Goal: Transaction & Acquisition: Purchase product/service

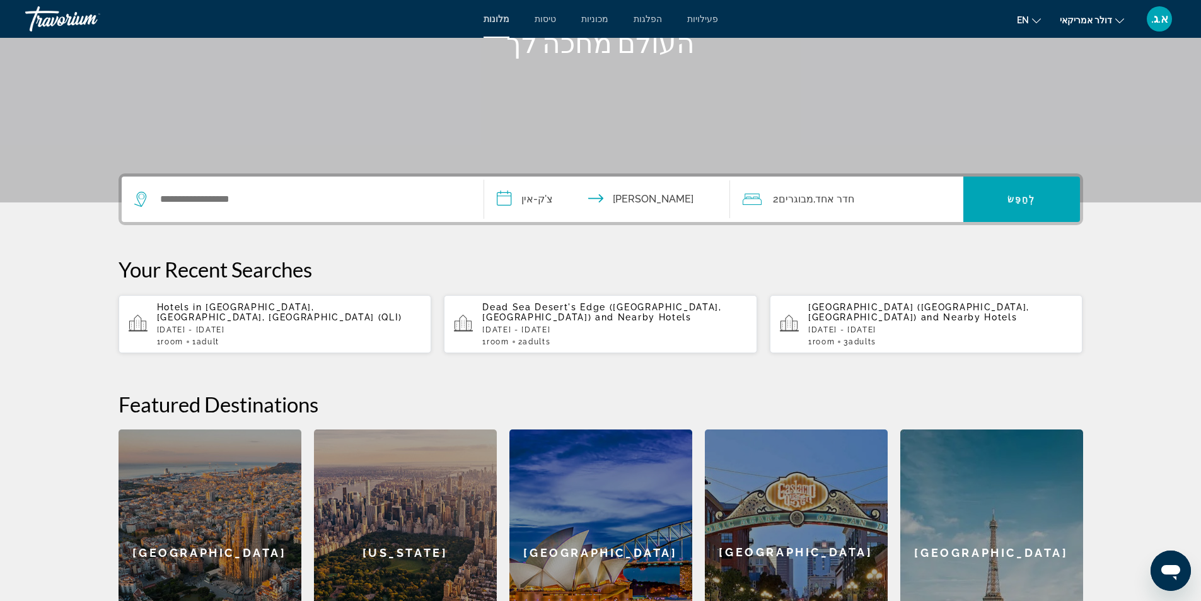
scroll to position [189, 0]
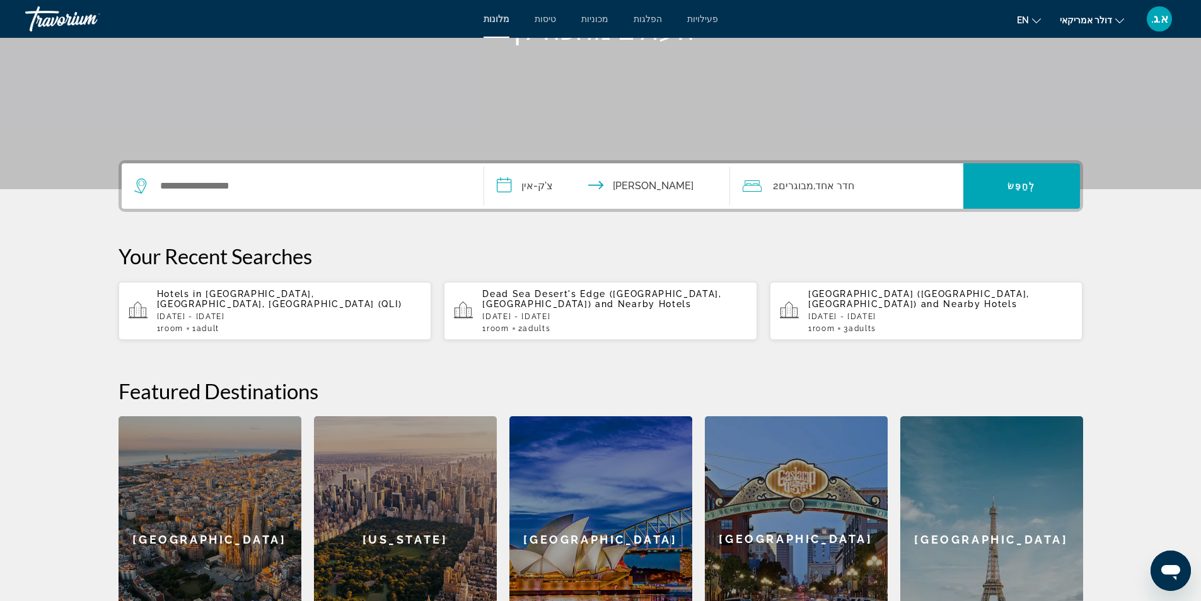
click at [1161, 26] on div "א.ג." at bounding box center [1159, 18] width 25 height 25
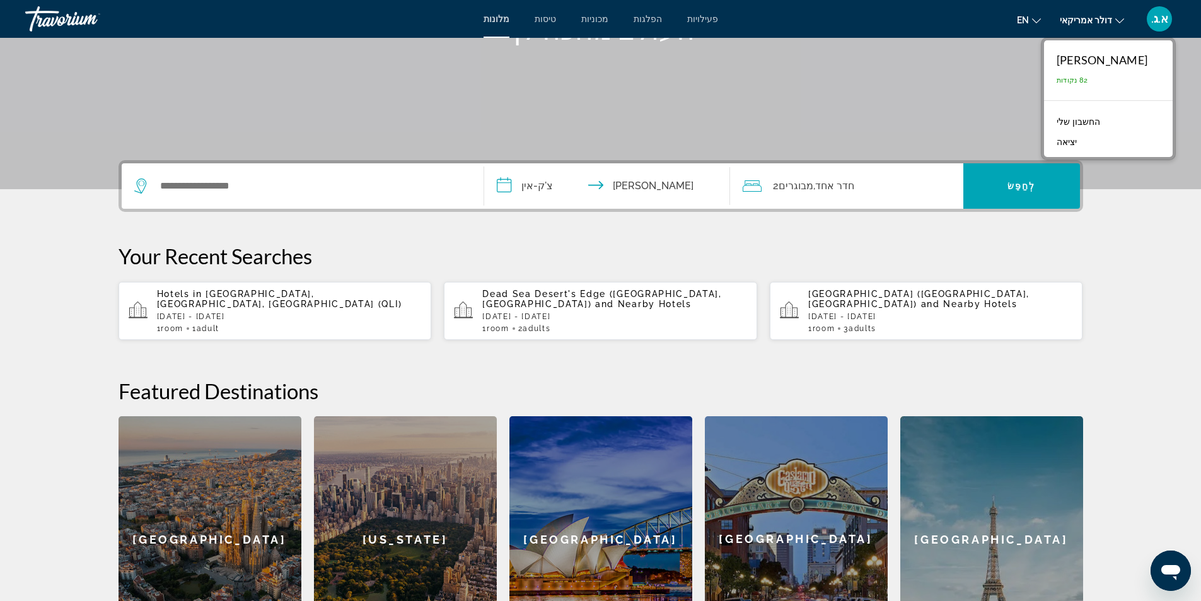
click at [1100, 123] on font "החשבון שלי" at bounding box center [1077, 122] width 43 height 10
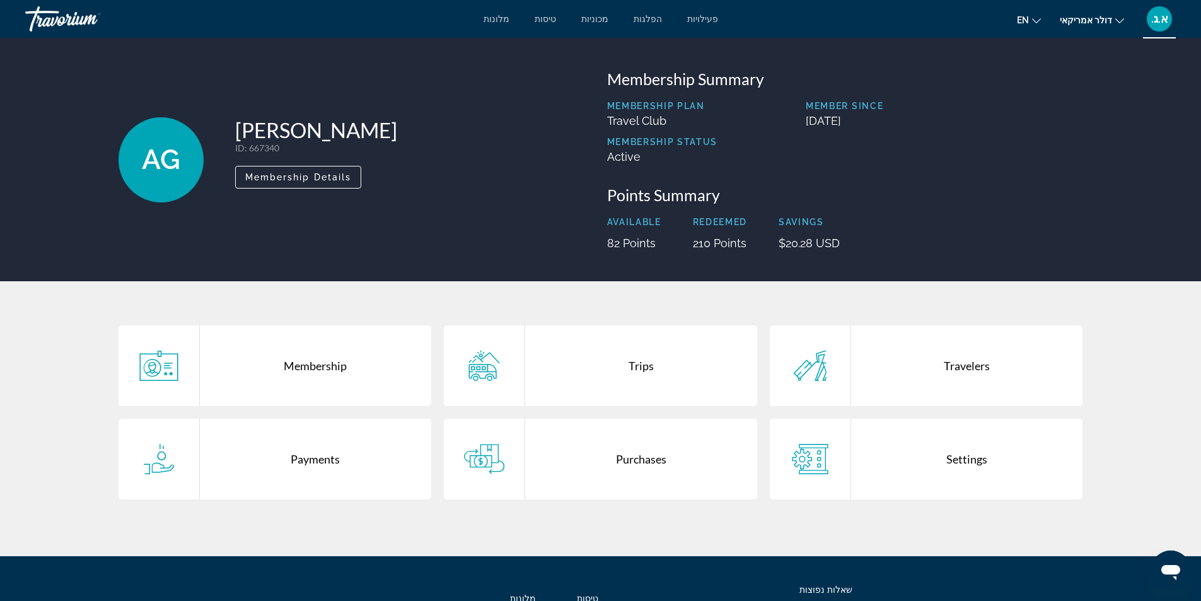
click at [640, 372] on div "Trips" at bounding box center [641, 365] width 232 height 81
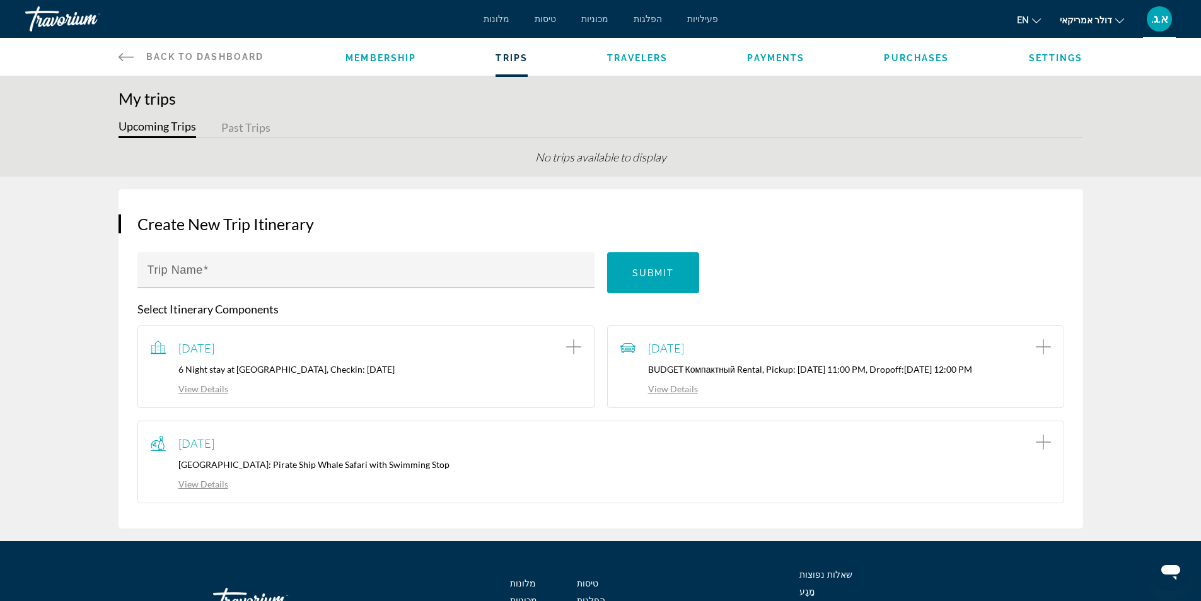
click at [683, 390] on link "View Details" at bounding box center [659, 388] width 78 height 11
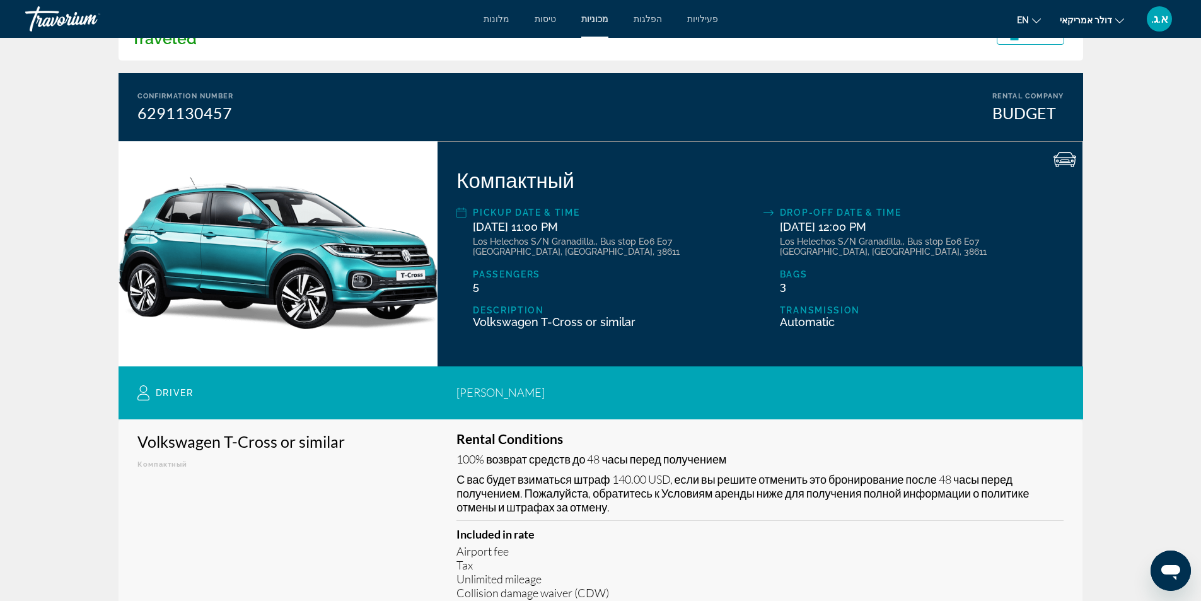
scroll to position [63, 0]
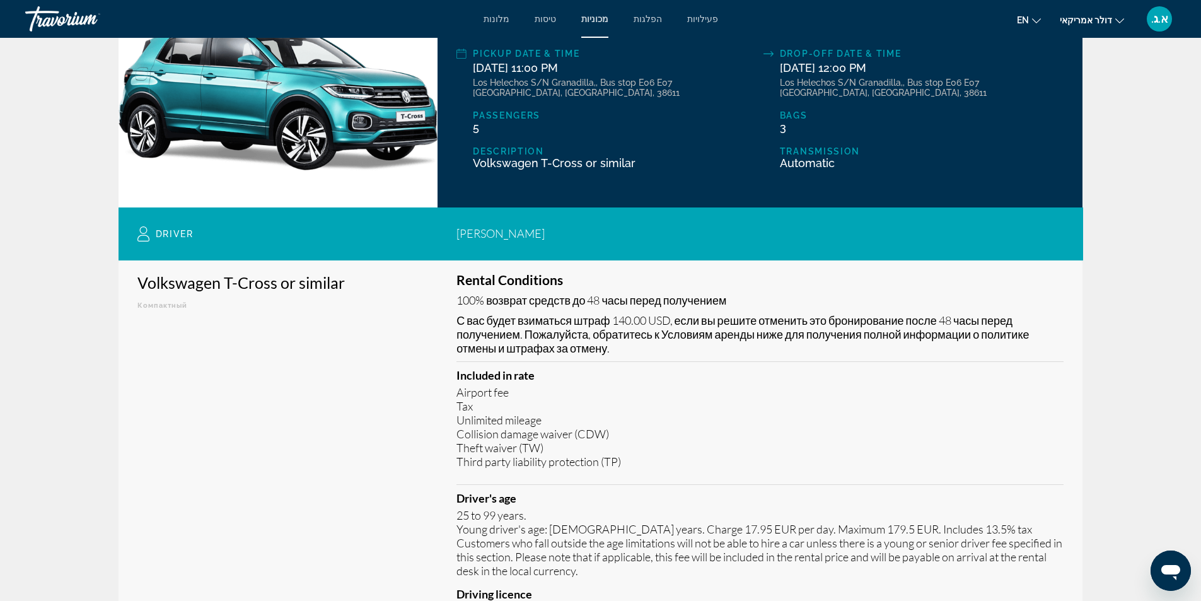
scroll to position [0, 0]
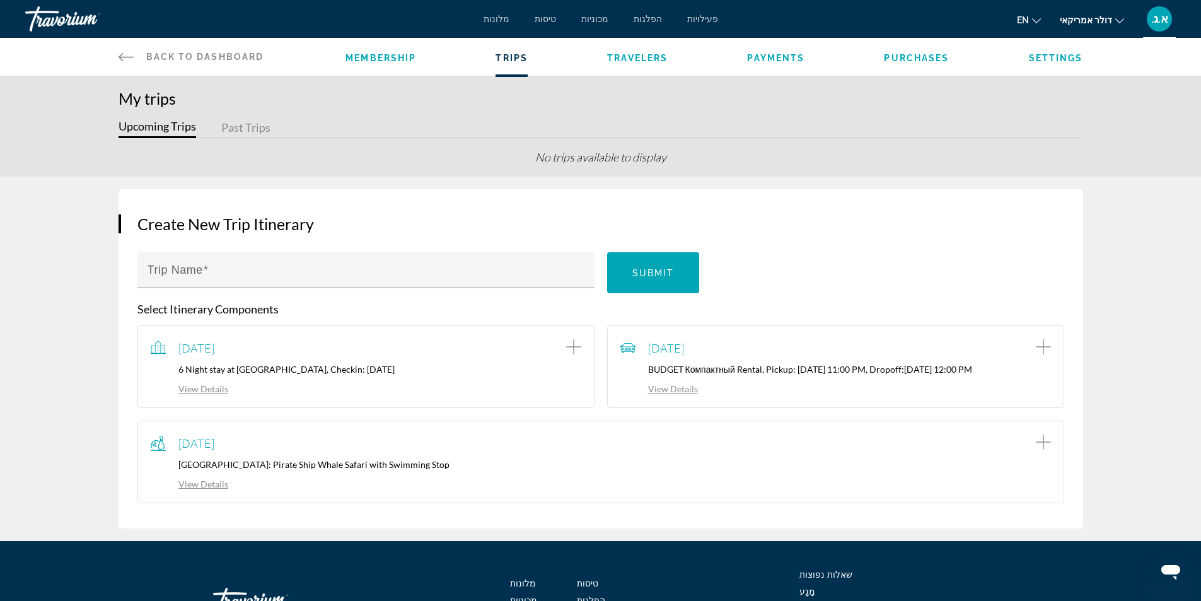
click at [784, 56] on span "Payments" at bounding box center [775, 58] width 57 height 10
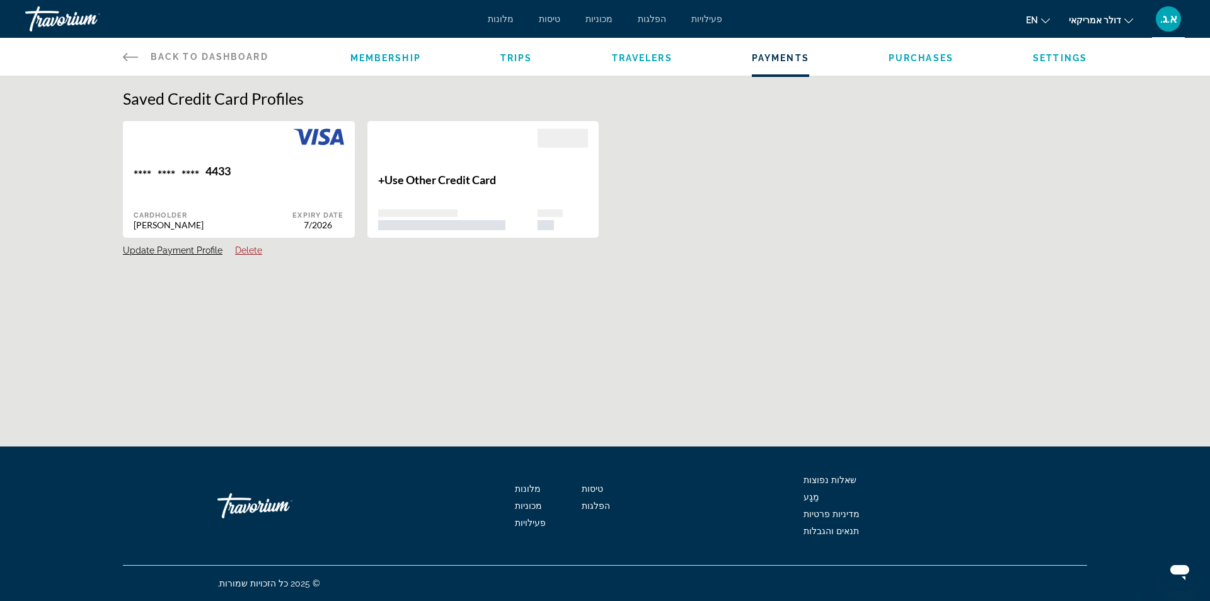
click at [927, 61] on span "Purchases" at bounding box center [921, 58] width 65 height 10
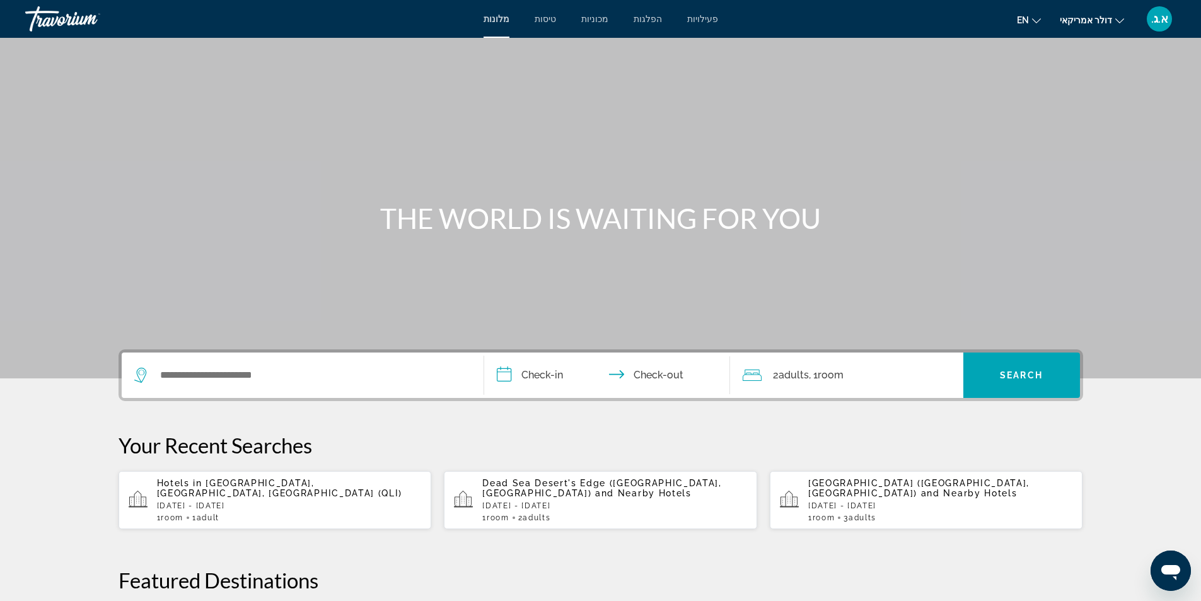
click at [81, 20] on div "טרבוריום" at bounding box center [88, 19] width 126 height 33
click at [1161, 20] on font "א.ג." at bounding box center [1159, 18] width 17 height 13
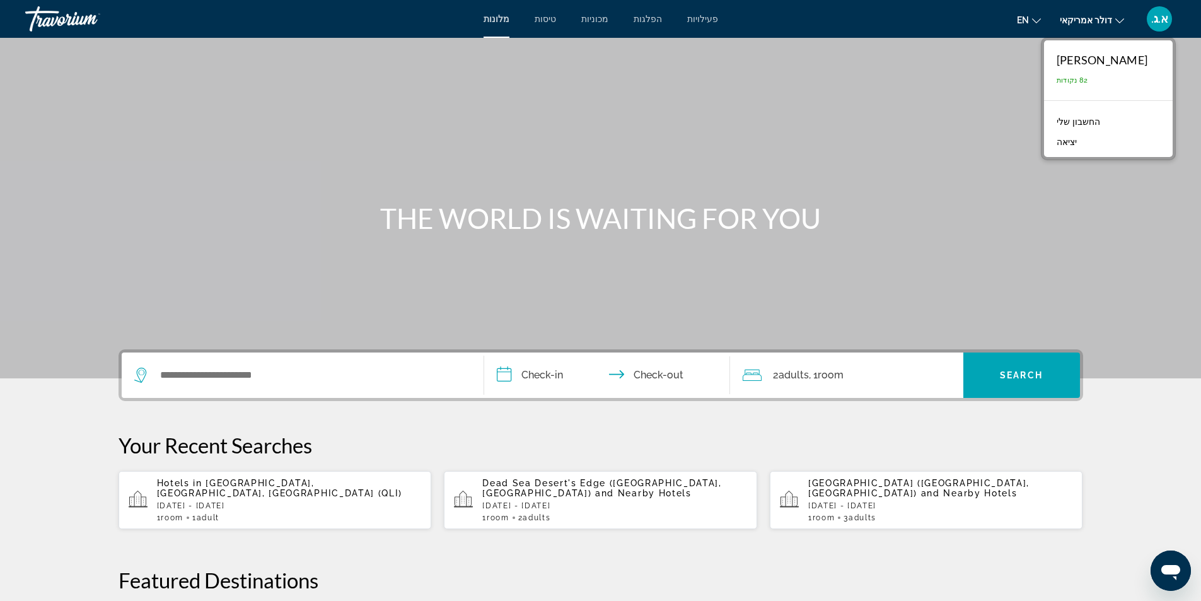
click at [1100, 119] on font "החשבון שלי" at bounding box center [1077, 122] width 43 height 10
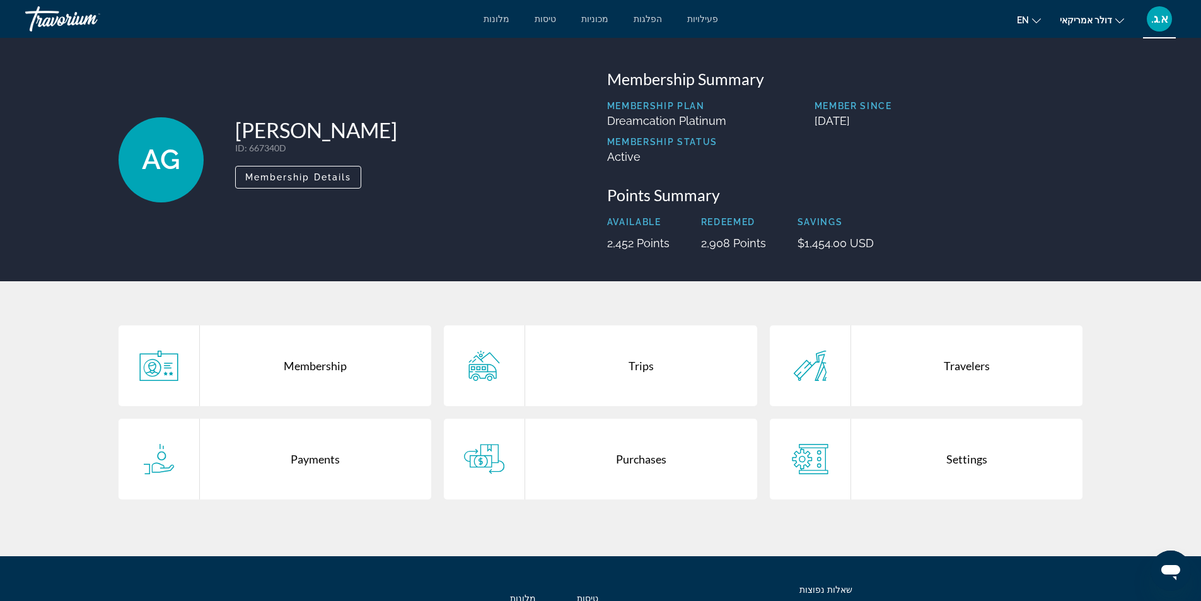
click at [482, 458] on icon "תוכן עיקרי" at bounding box center [484, 459] width 40 height 30
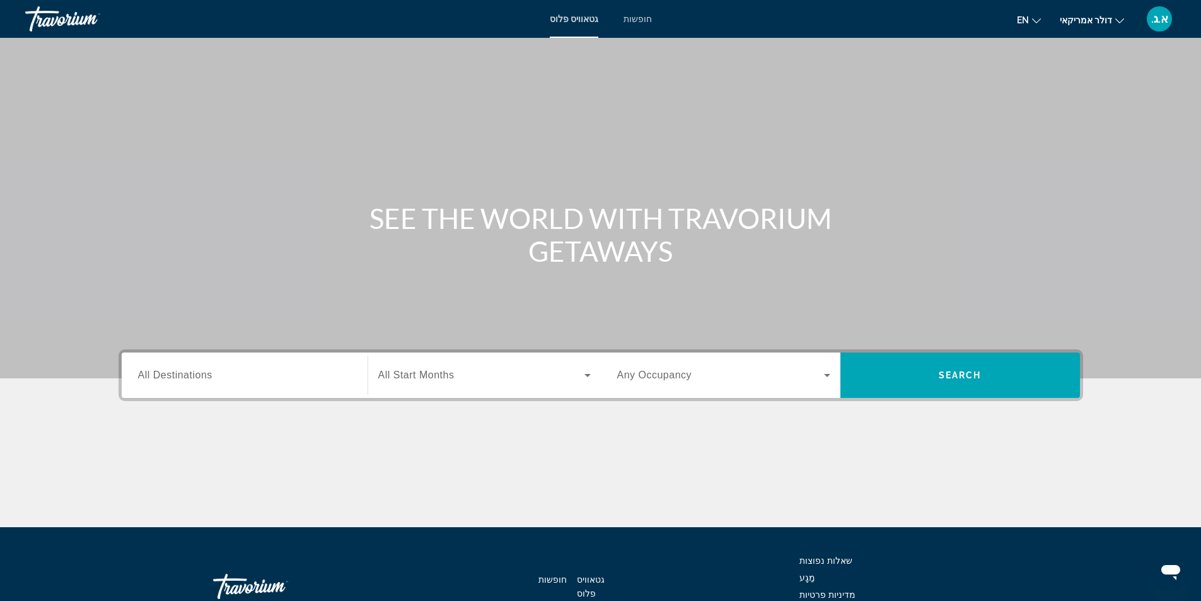
click at [1162, 15] on font "א.ג." at bounding box center [1159, 18] width 17 height 13
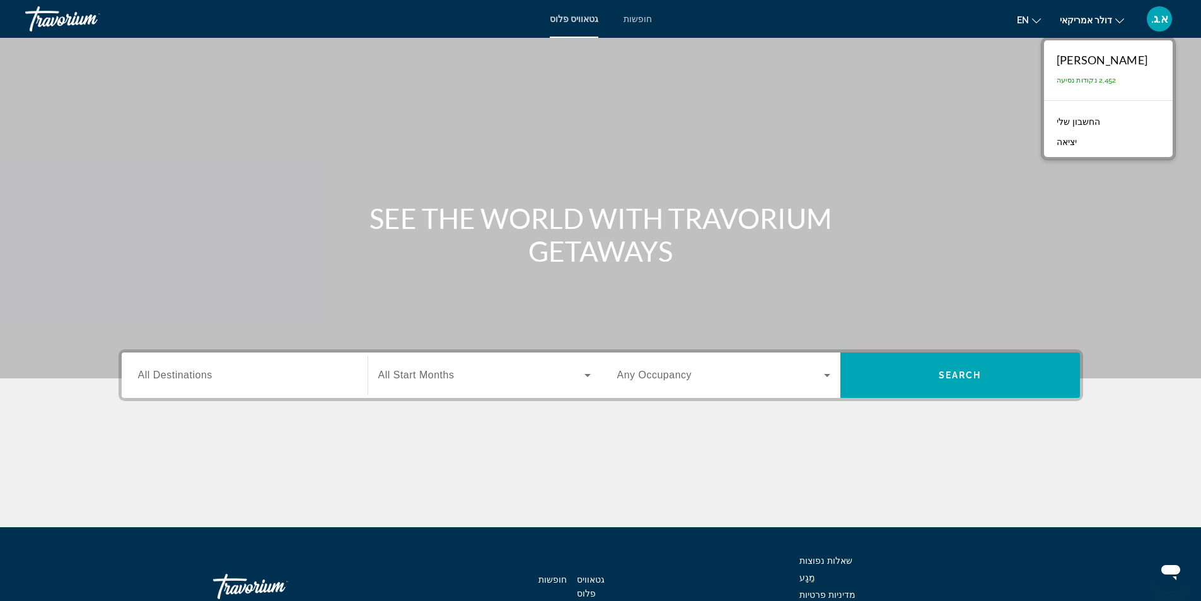
click at [1099, 121] on font "החשבון שלי" at bounding box center [1077, 122] width 43 height 10
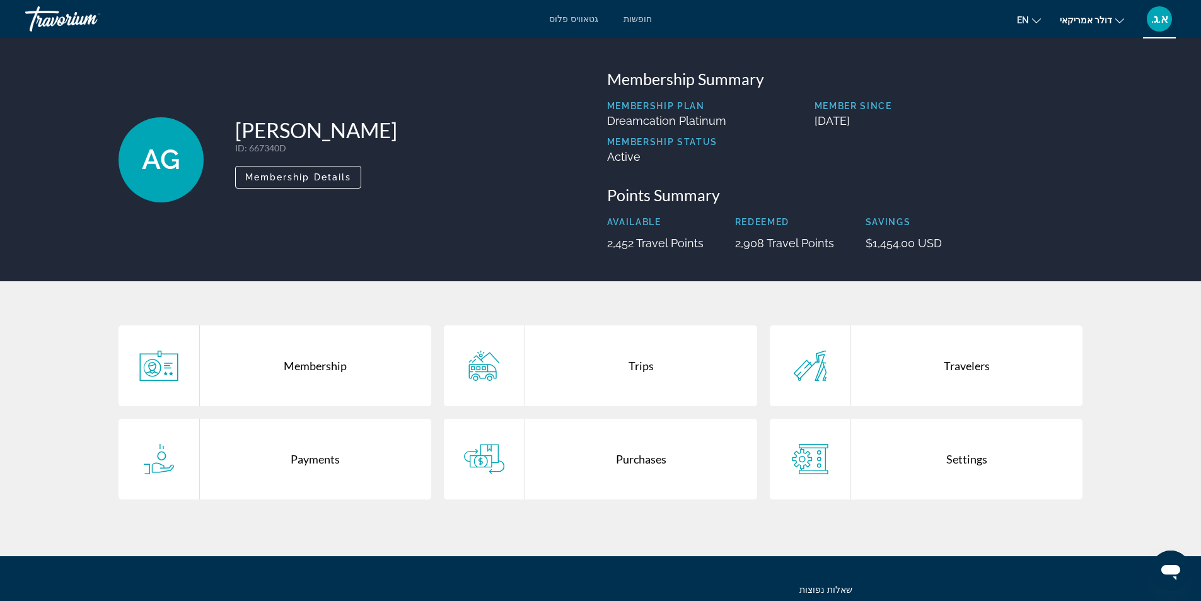
click at [499, 463] on icon "תוכן עיקרי" at bounding box center [484, 459] width 40 height 30
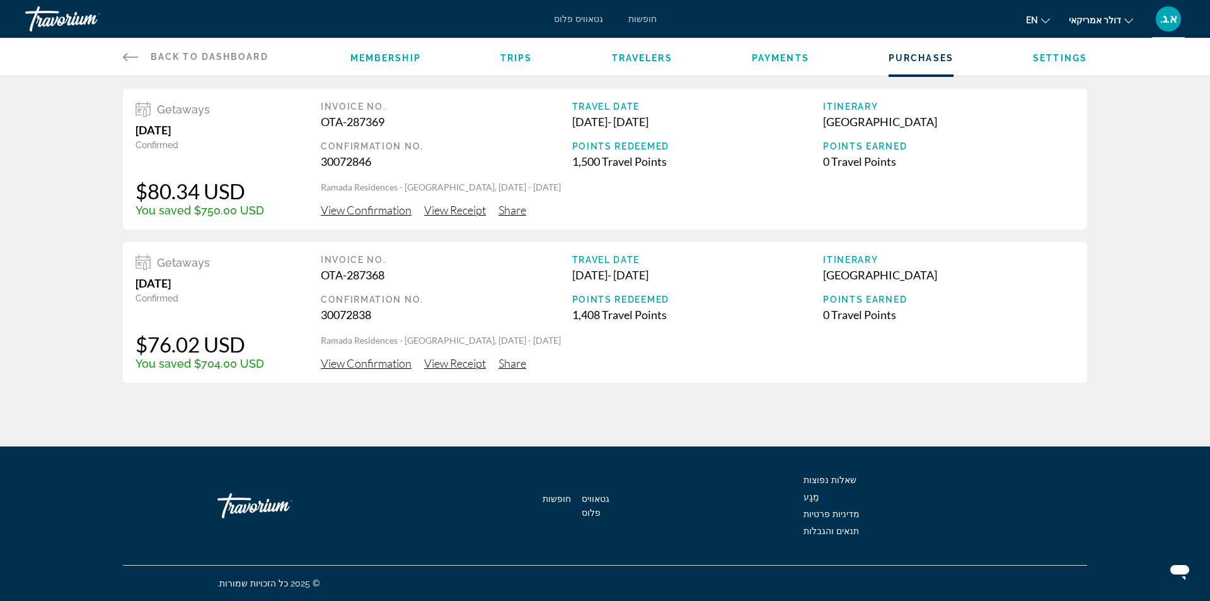
click at [381, 207] on span "View Confirmation" at bounding box center [366, 210] width 91 height 14
click at [380, 367] on span "View Confirmation" at bounding box center [366, 363] width 91 height 14
click at [463, 211] on span "View Receipt" at bounding box center [455, 210] width 62 height 14
click at [511, 212] on span "Share" at bounding box center [513, 210] width 28 height 14
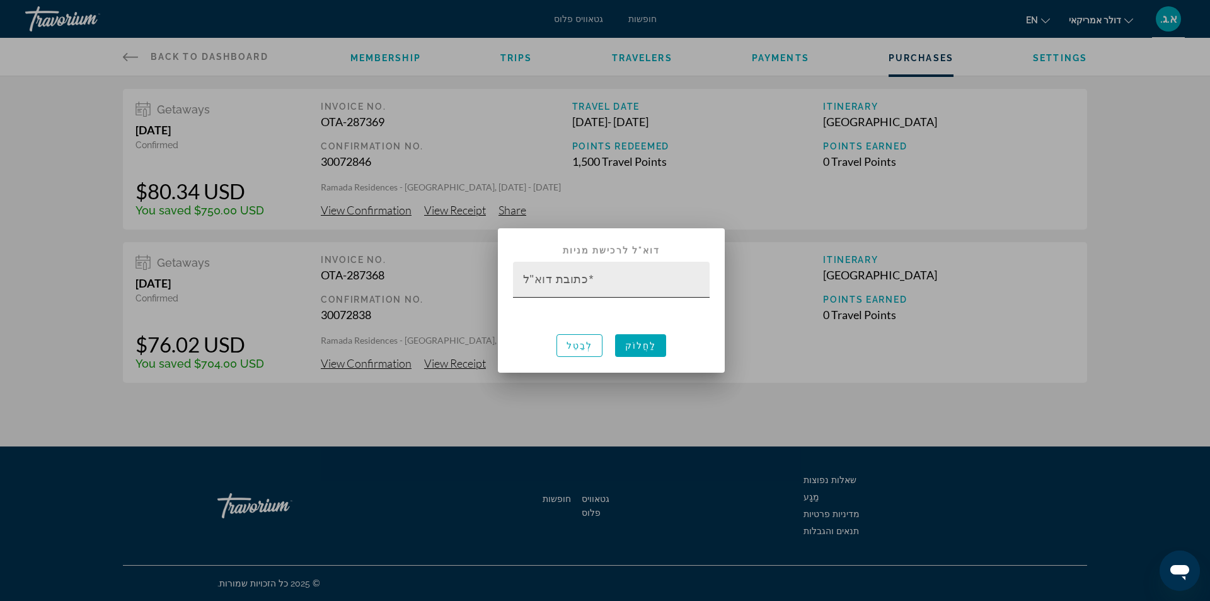
click at [602, 283] on input "כתובת דוא"ל" at bounding box center [615, 284] width 184 height 15
type input "**********"
click at [649, 343] on font "לַחֲלוֹק" at bounding box center [641, 345] width 32 height 10
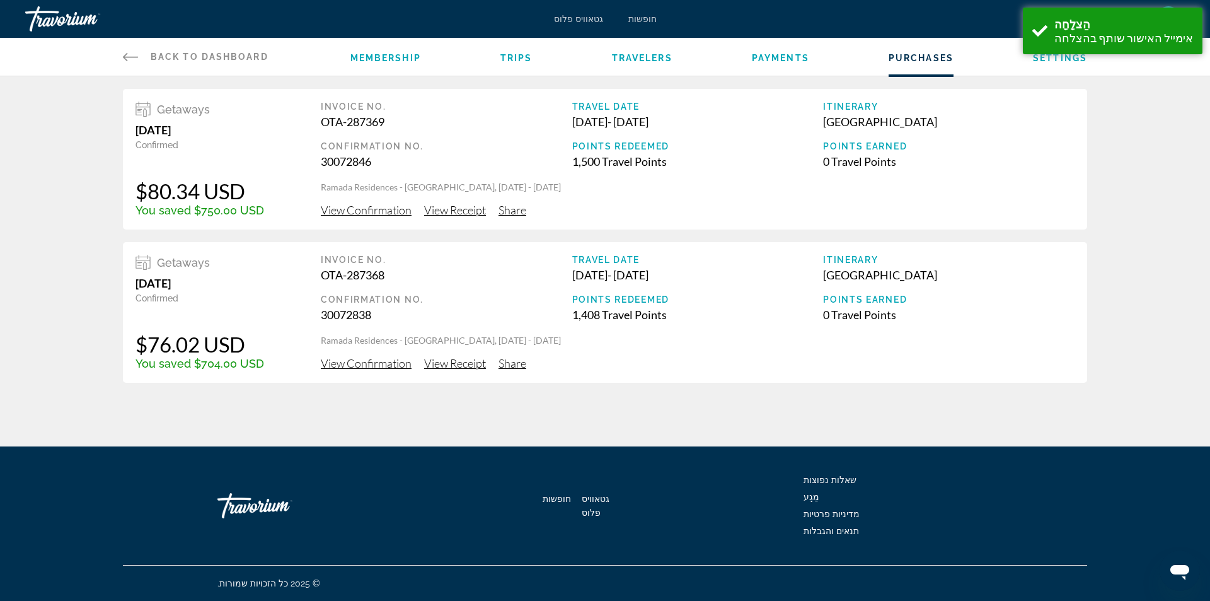
click at [521, 366] on span "Share" at bounding box center [513, 363] width 28 height 14
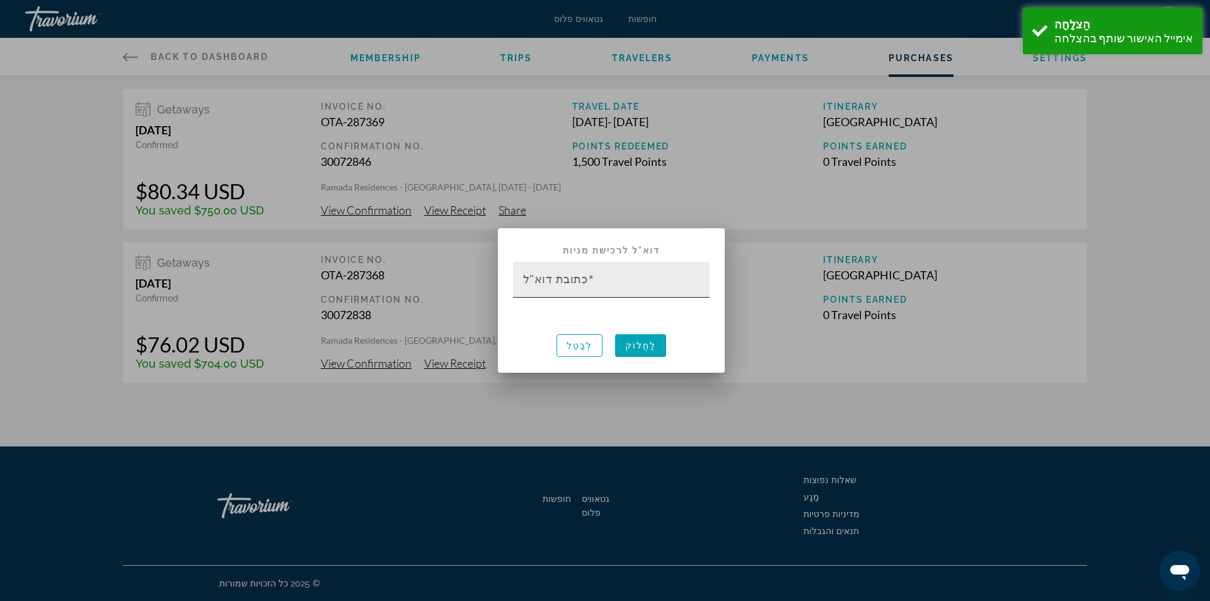
click at [623, 282] on input "כתובת דוא"ל" at bounding box center [615, 284] width 184 height 15
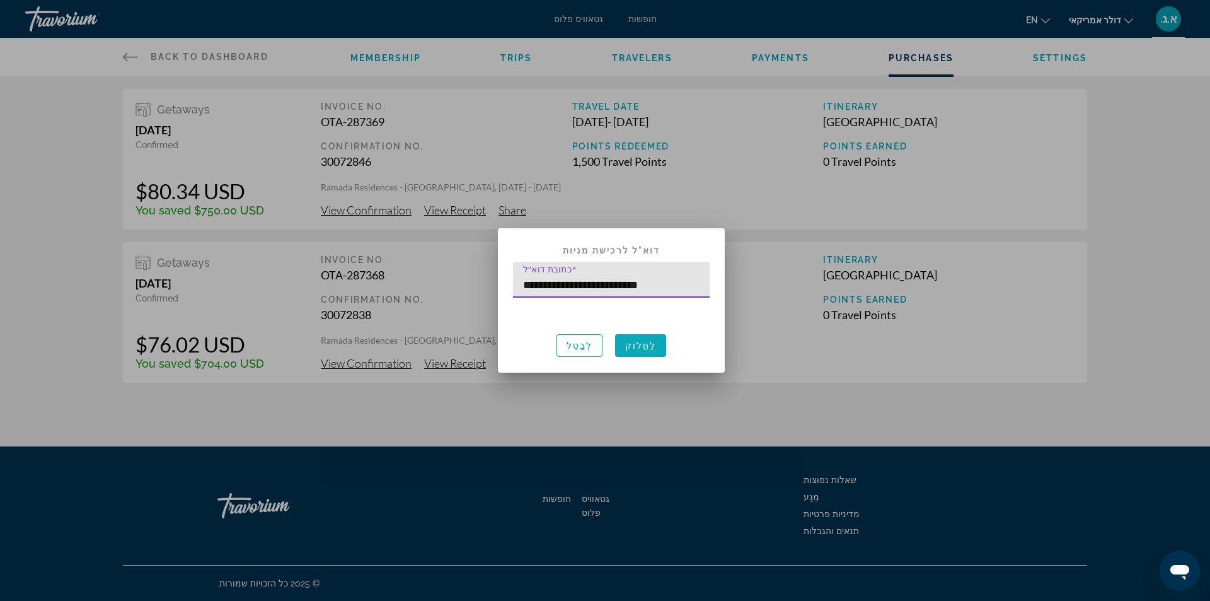
type input "**********"
click at [647, 349] on font "לַחֲלוֹק" at bounding box center [641, 345] width 32 height 10
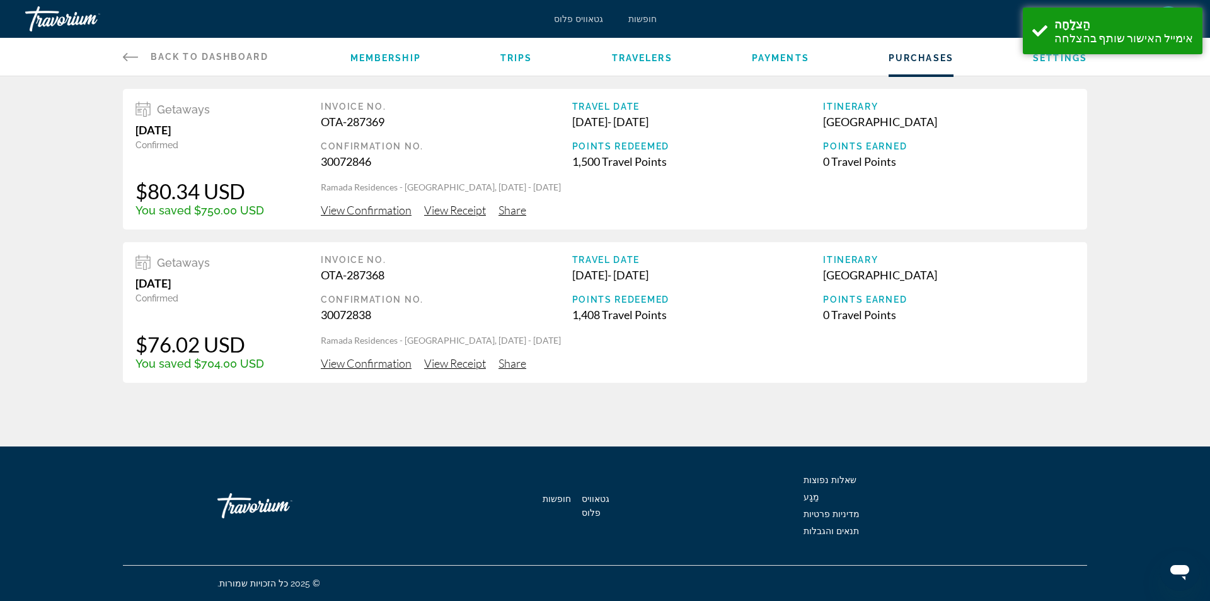
click at [470, 214] on span "View Receipt" at bounding box center [455, 210] width 62 height 14
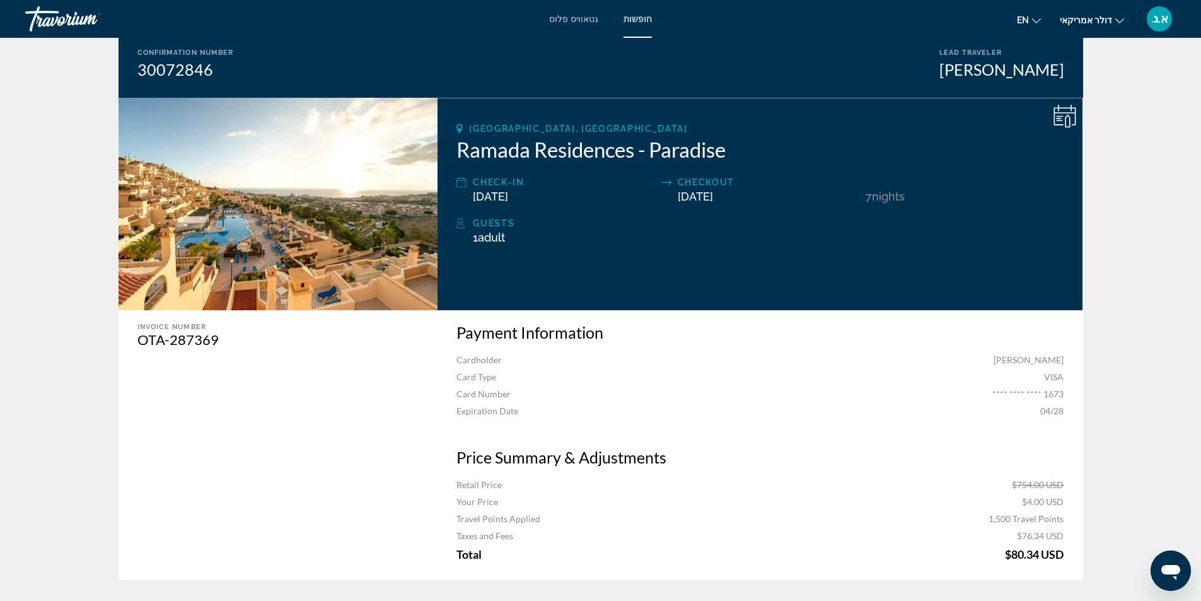
scroll to position [126, 0]
click at [319, 43] on div "Confirmation Number 30072846 Lead Traveler [PERSON_NAME]" at bounding box center [601, 63] width 964 height 68
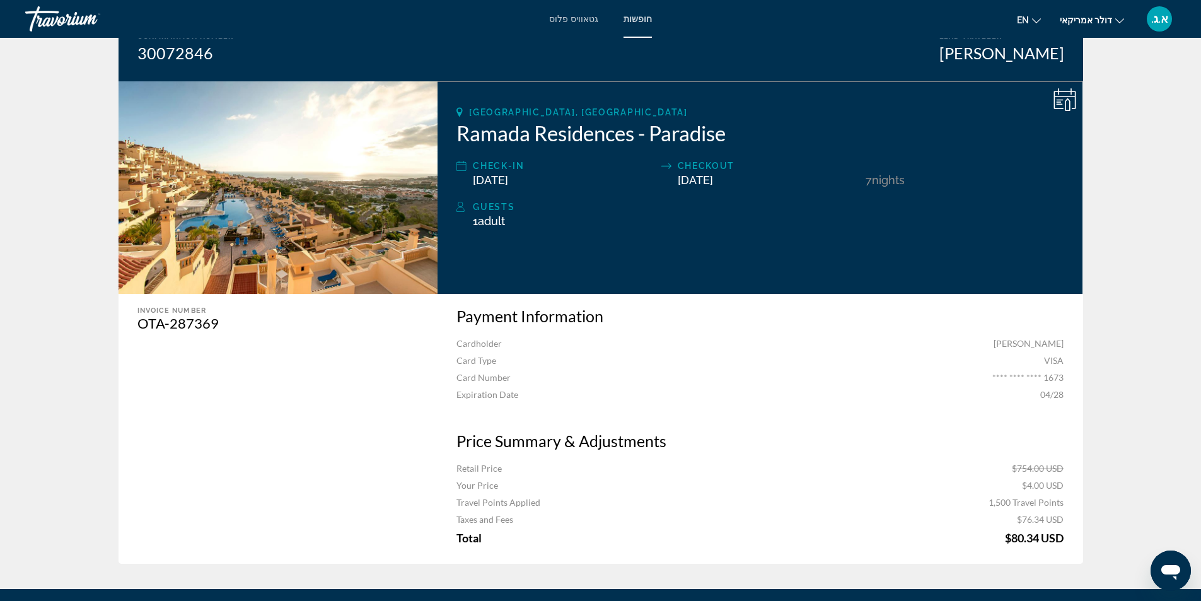
scroll to position [284, 0]
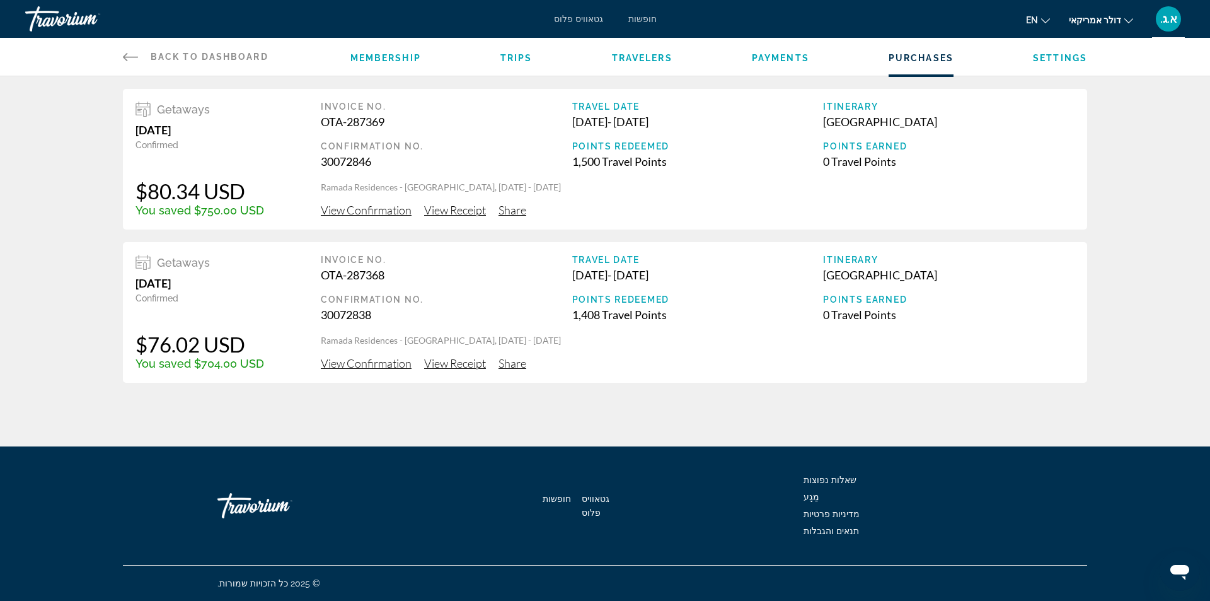
click at [451, 368] on span "View Receipt" at bounding box center [455, 363] width 62 height 14
click at [454, 212] on span "View Receipt" at bounding box center [455, 210] width 62 height 14
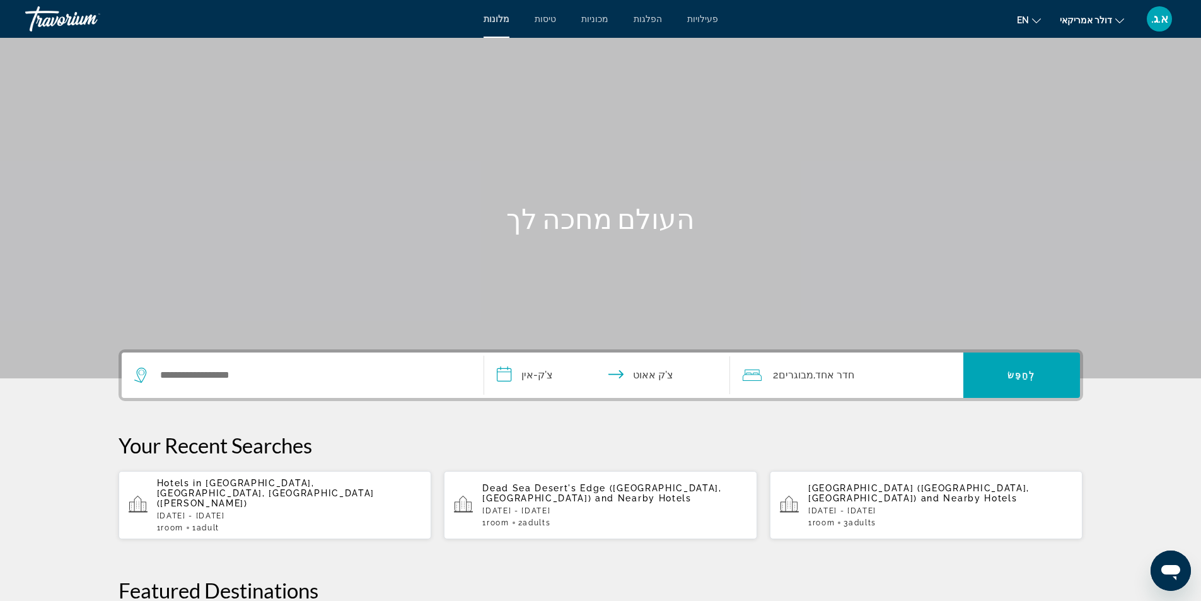
click at [903, 232] on div "העולם מחכה לך" at bounding box center [600, 218] width 1015 height 33
click at [1157, 22] on font "א.ג." at bounding box center [1159, 18] width 17 height 13
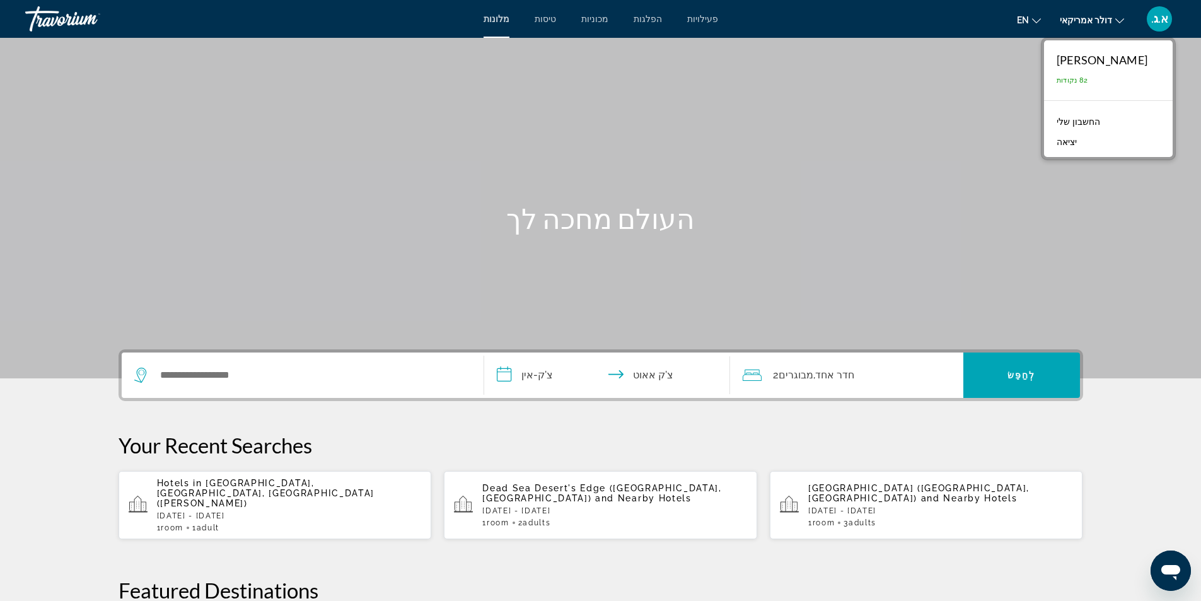
click at [1100, 123] on font "החשבון שלי" at bounding box center [1077, 122] width 43 height 10
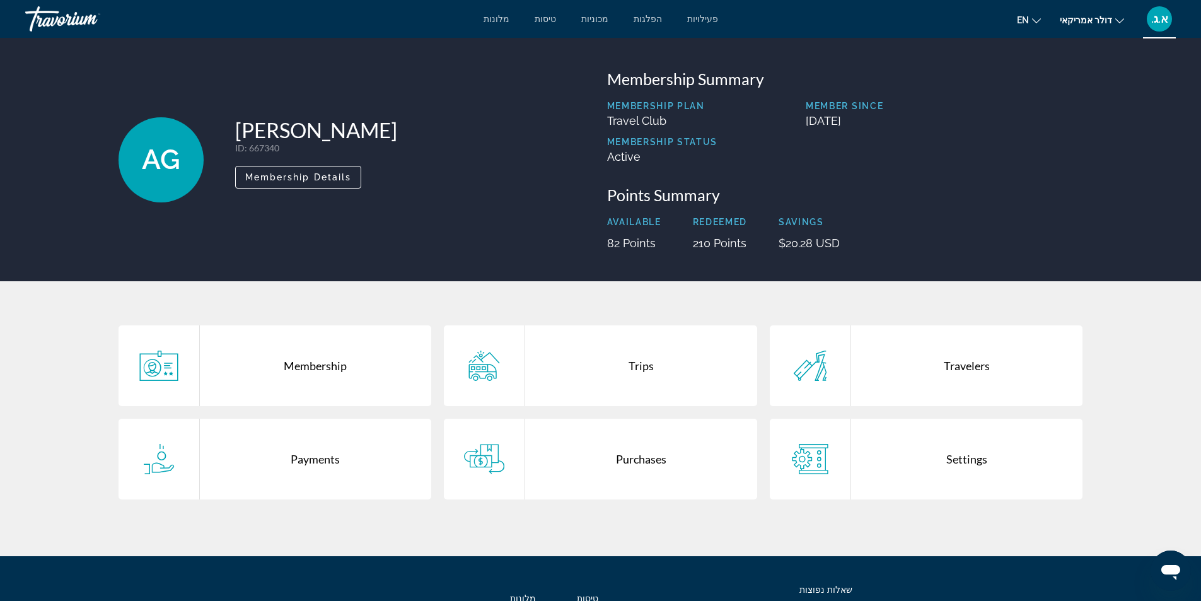
click at [641, 463] on div "Purchases" at bounding box center [641, 459] width 232 height 81
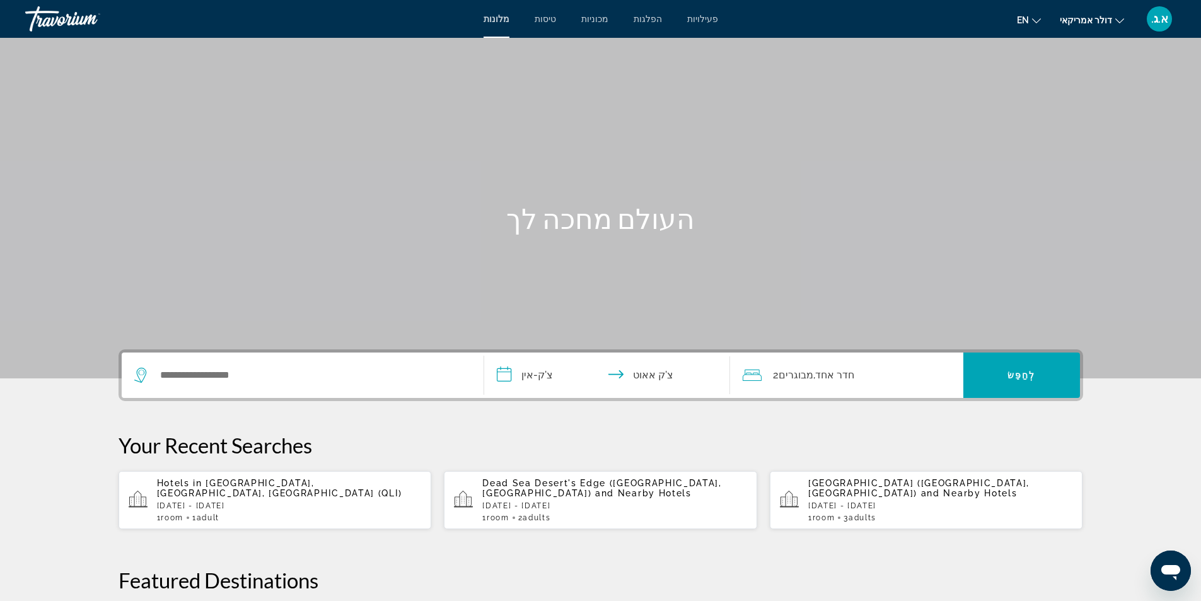
click at [423, 28] on div "מלונות טיסות מכוניות הפלגות פעילויות מלונות טיסות מכוניות הפלגות פעילויות en אַ…" at bounding box center [600, 19] width 1201 height 33
click at [595, 491] on span "and Nearby Hotels" at bounding box center [643, 493] width 96 height 10
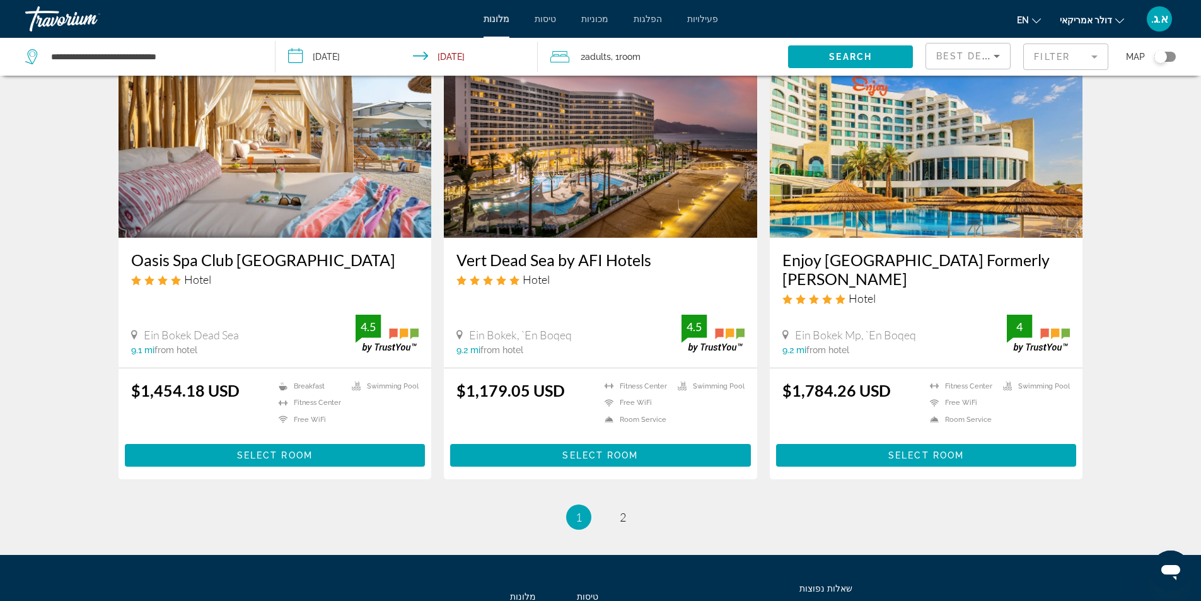
scroll to position [1324, 0]
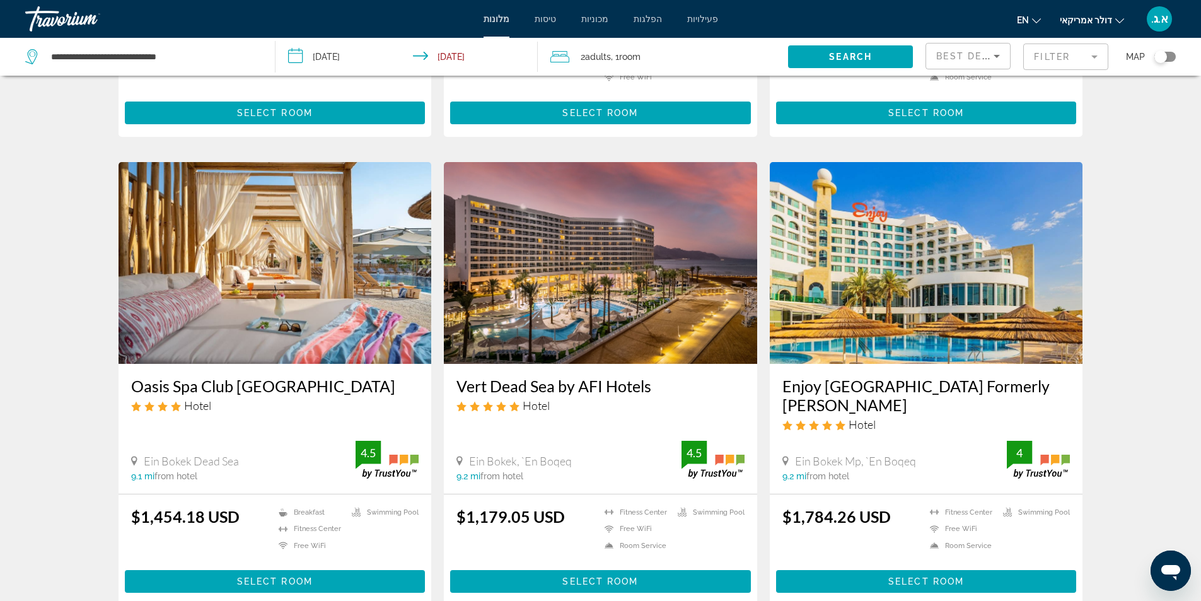
drag, startPoint x: 456, startPoint y: 368, endPoint x: 657, endPoint y: 375, distance: 201.8
click at [657, 375] on div "Vert Dead Sea by AFI Hotels Hotel Ein Bokek, `En Boqeq 9.2 mi from hotel 4.5" at bounding box center [600, 428] width 313 height 129
copy h3 "Vert Dead Sea by AFI Hotels"
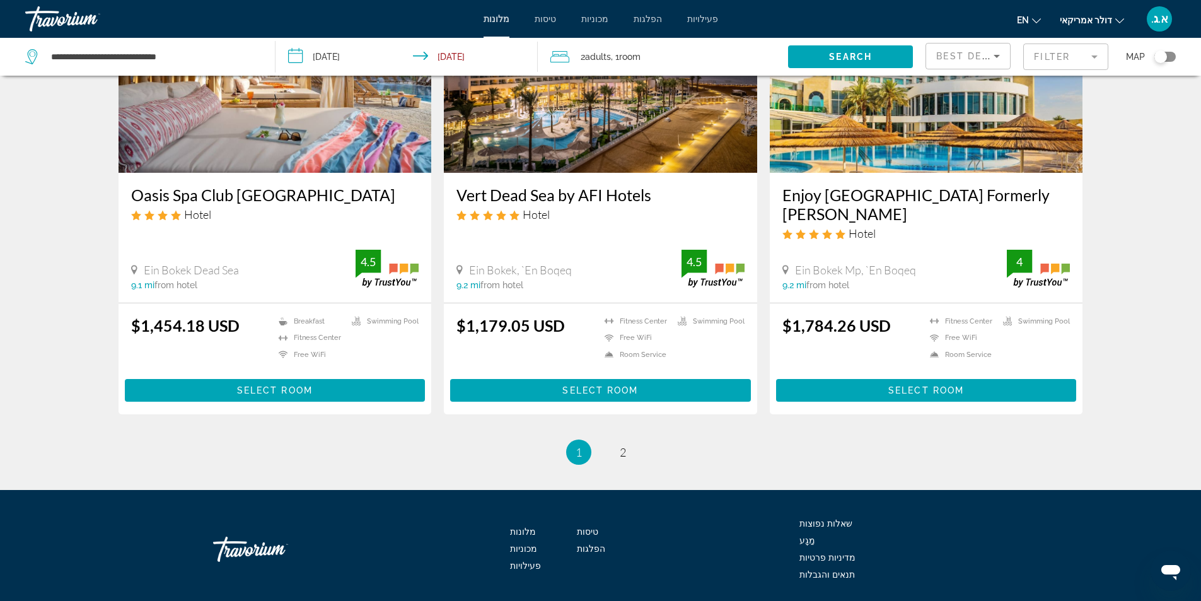
scroll to position [1520, 0]
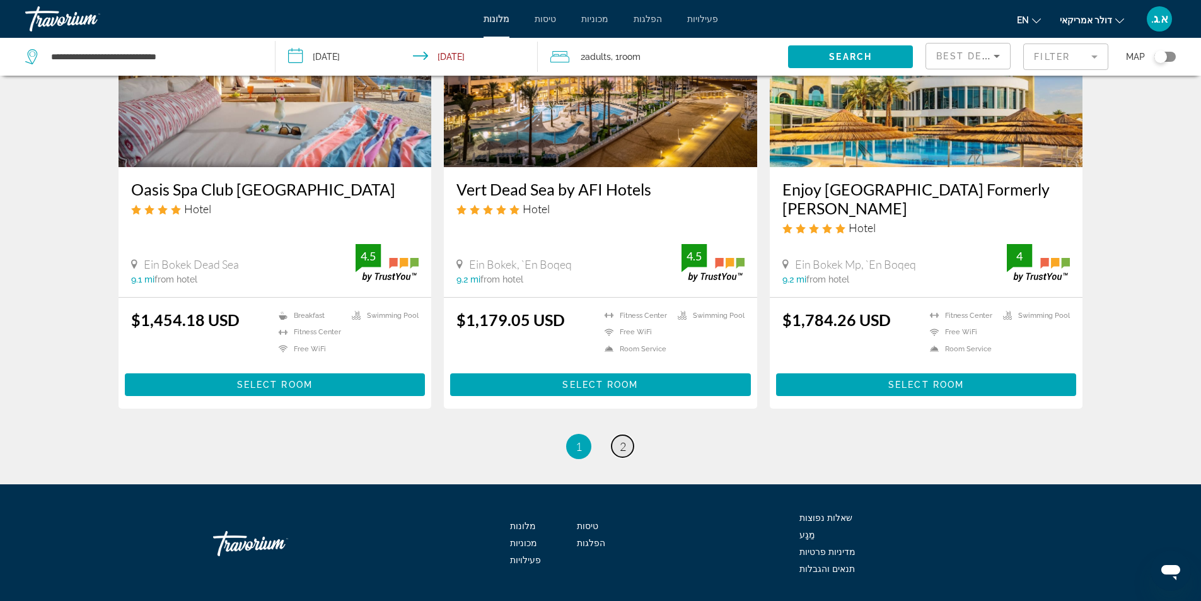
click at [626, 435] on link "page 2" at bounding box center [622, 446] width 22 height 22
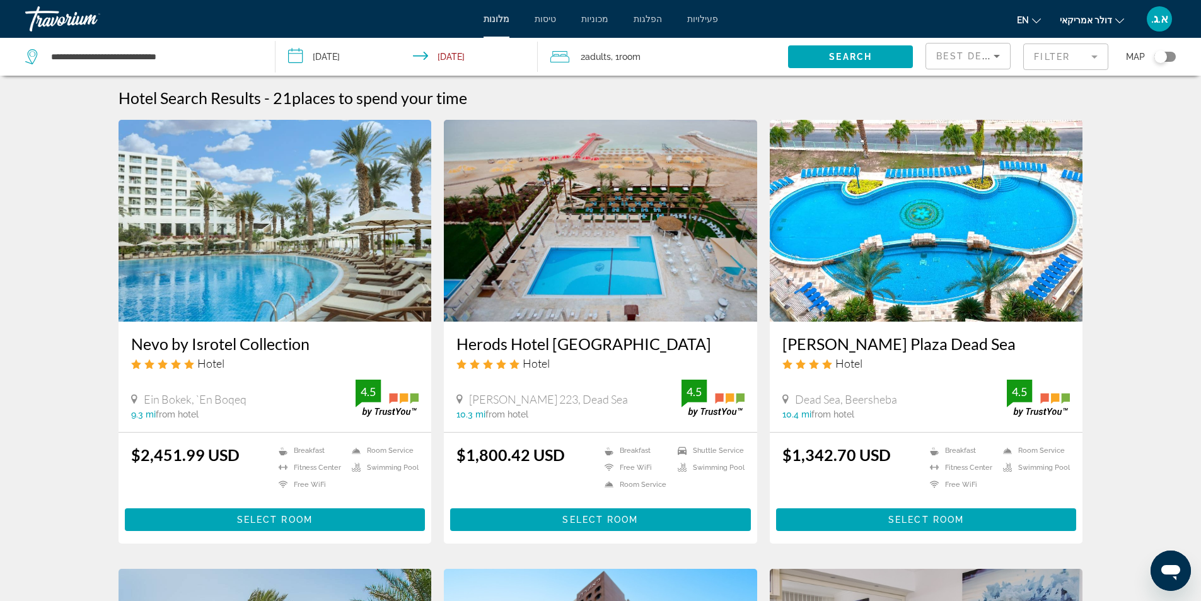
drag, startPoint x: 127, startPoint y: 348, endPoint x: 307, endPoint y: 351, distance: 180.3
click at [307, 351] on div "Nevo by Isrotel Collection Hotel Ein Bokek, `En Boqeq 9.3 mi from hotel 4.5" at bounding box center [275, 376] width 313 height 110
copy h3 "Nevo by Isrotel Collection"
click at [228, 311] on img "תוכן עיקרי" at bounding box center [275, 221] width 313 height 202
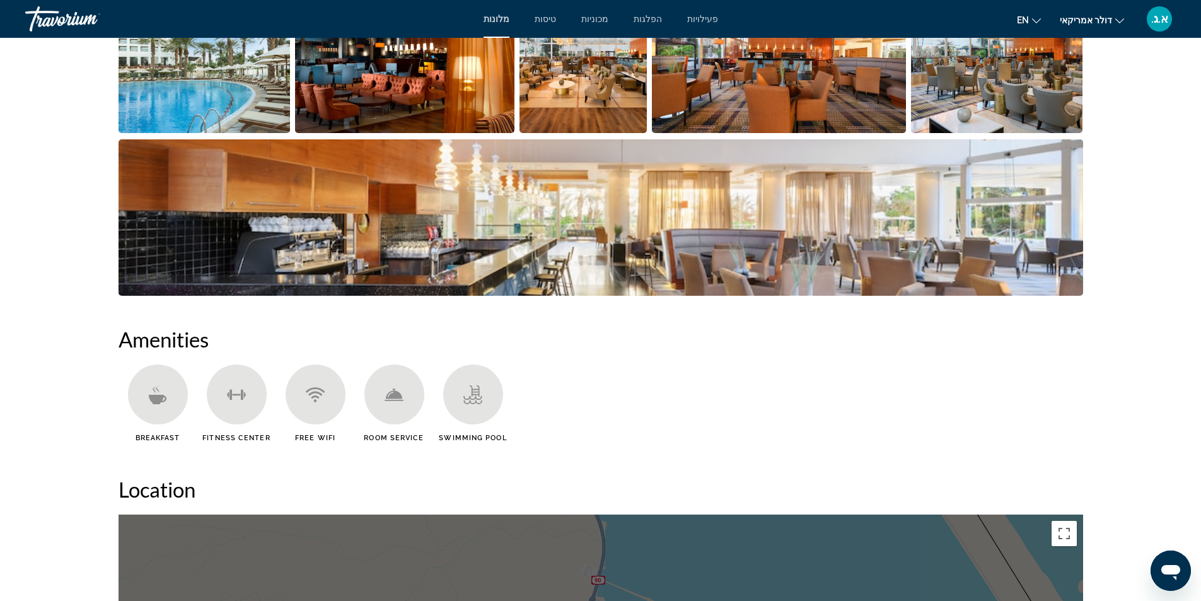
scroll to position [567, 0]
